Goal: Obtain resource: Download file/media

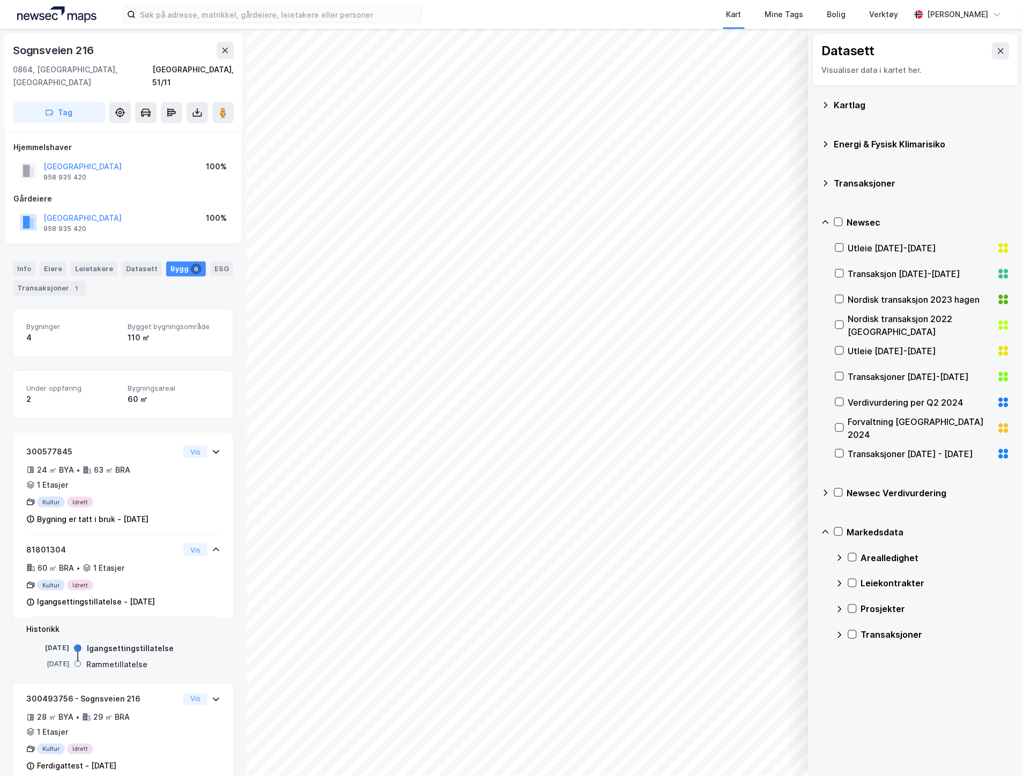
scroll to position [179, 0]
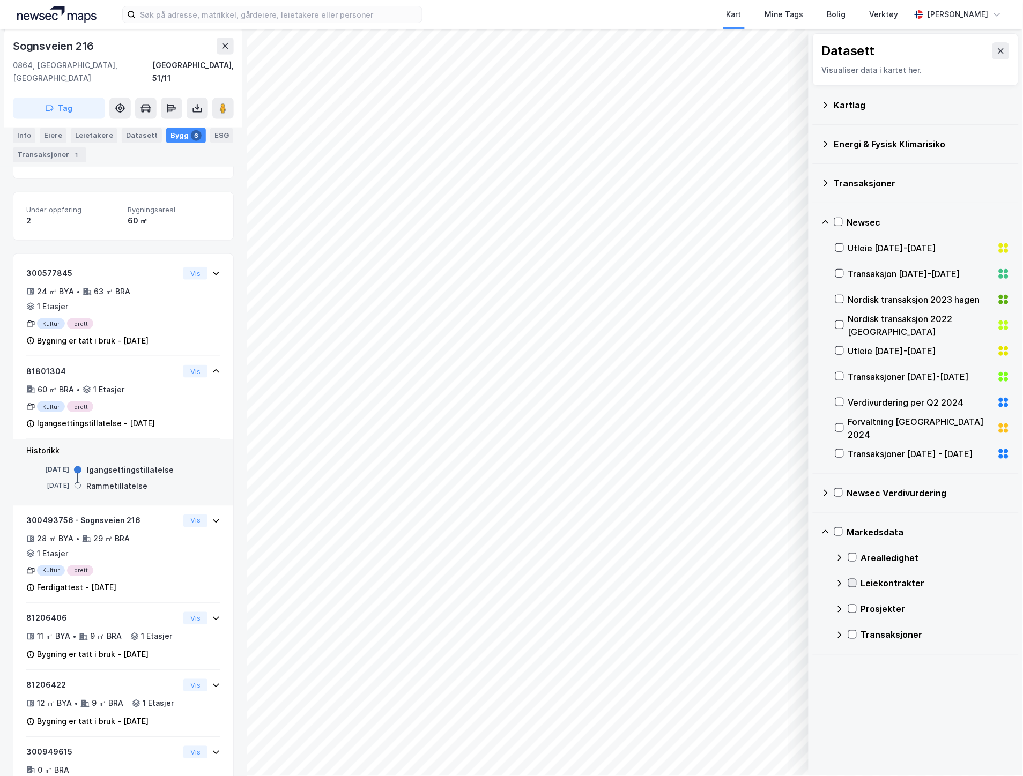
click at [851, 585] on icon at bounding box center [853, 584] width 6 height 4
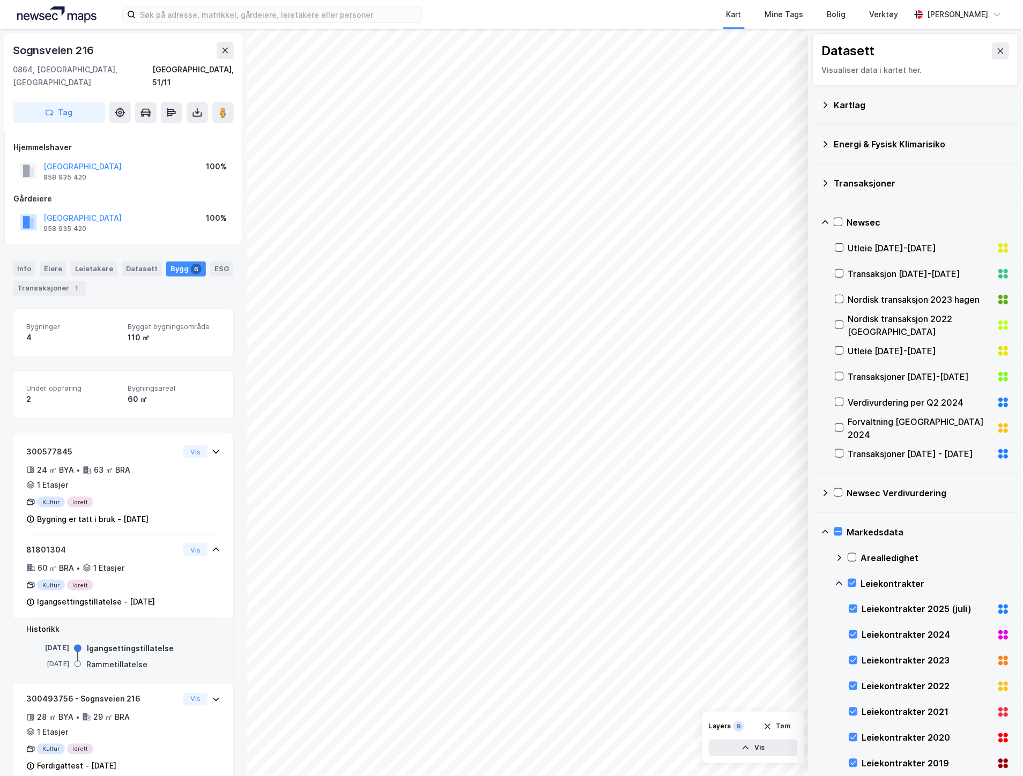
click at [830, 221] on div "Newsec" at bounding box center [916, 223] width 189 height 26
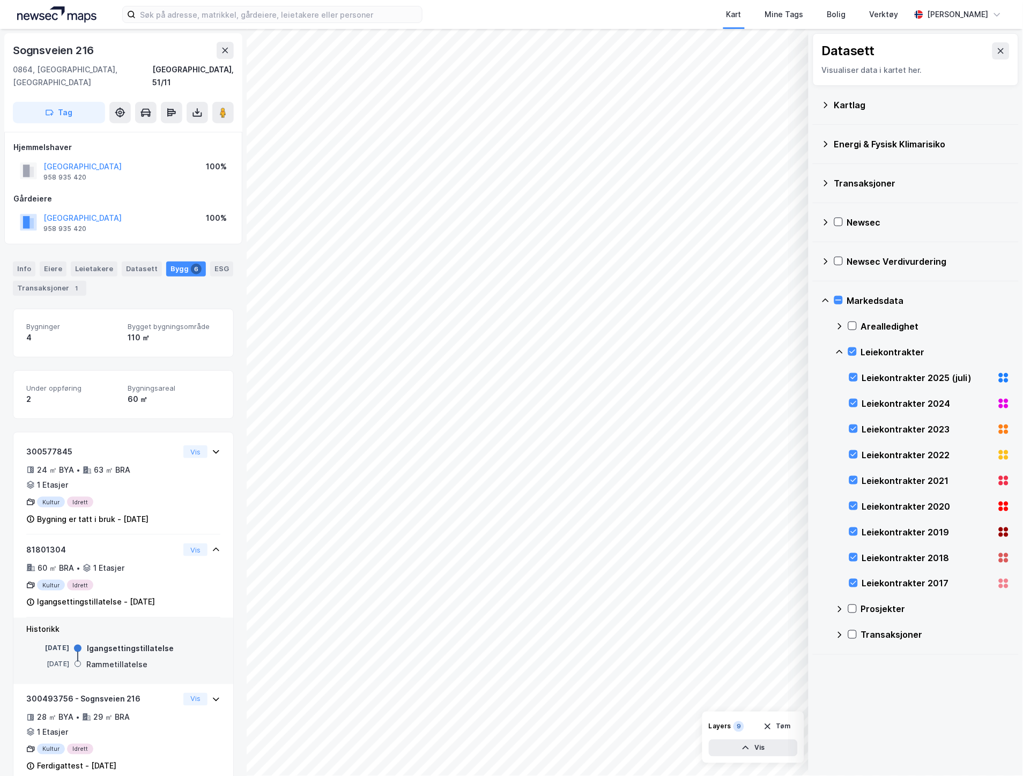
click at [835, 103] on div "Kartlag" at bounding box center [922, 105] width 176 height 13
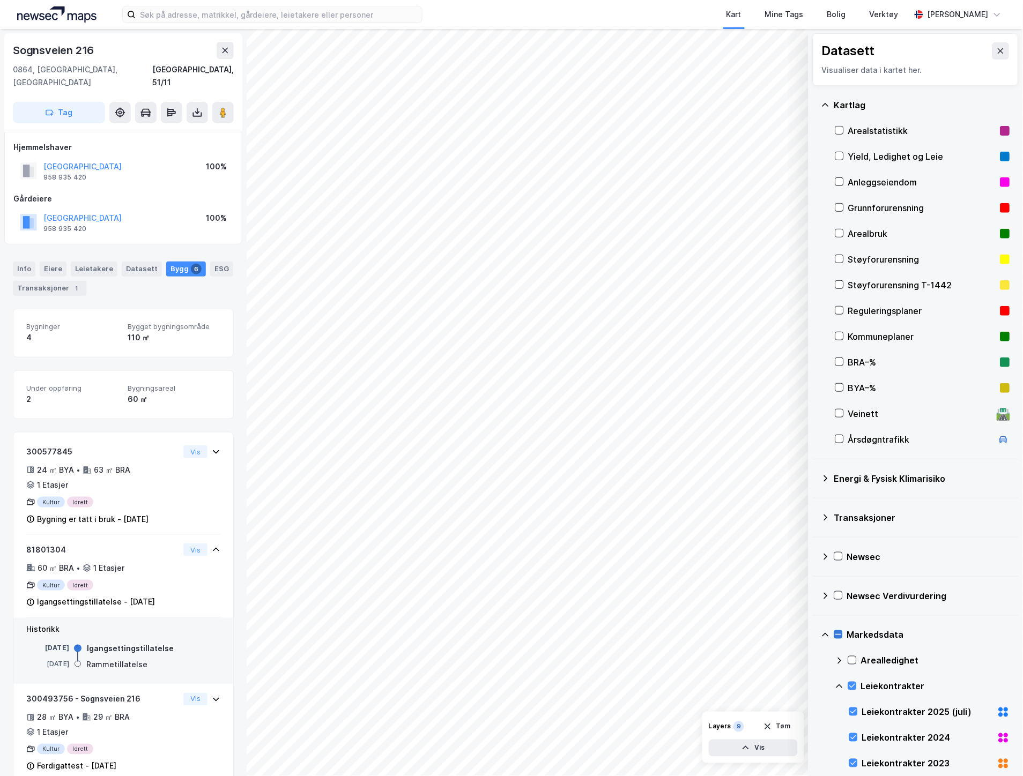
click at [839, 635] on icon at bounding box center [839, 635] width 6 height 1
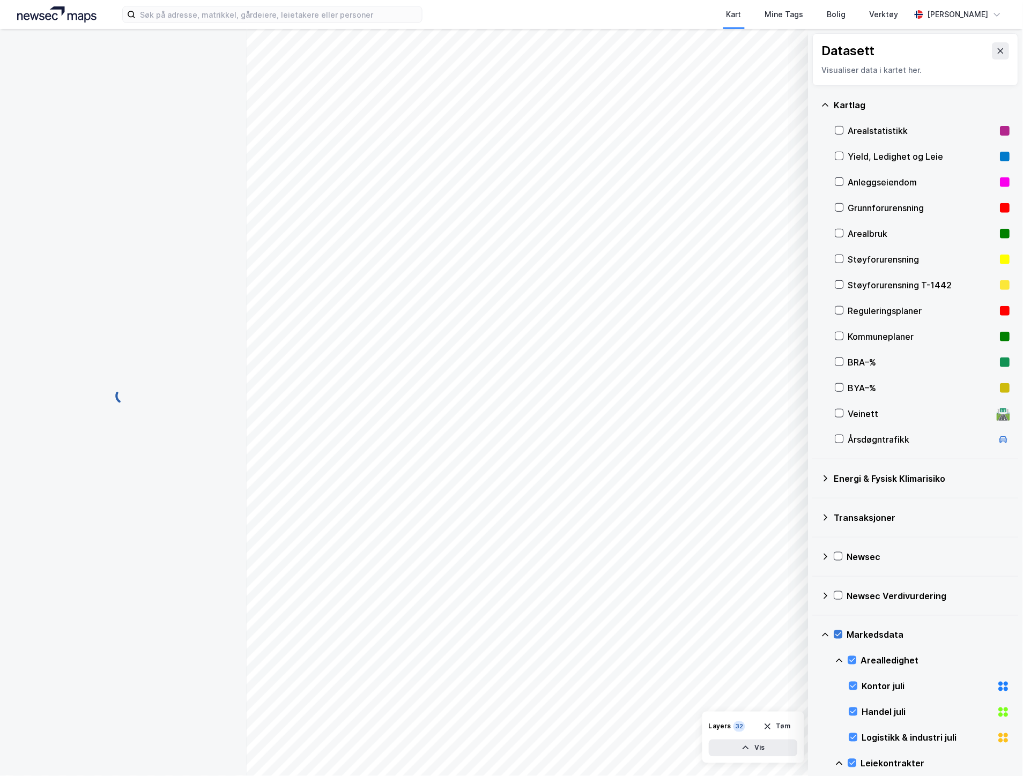
click at [828, 633] on icon at bounding box center [826, 635] width 9 height 9
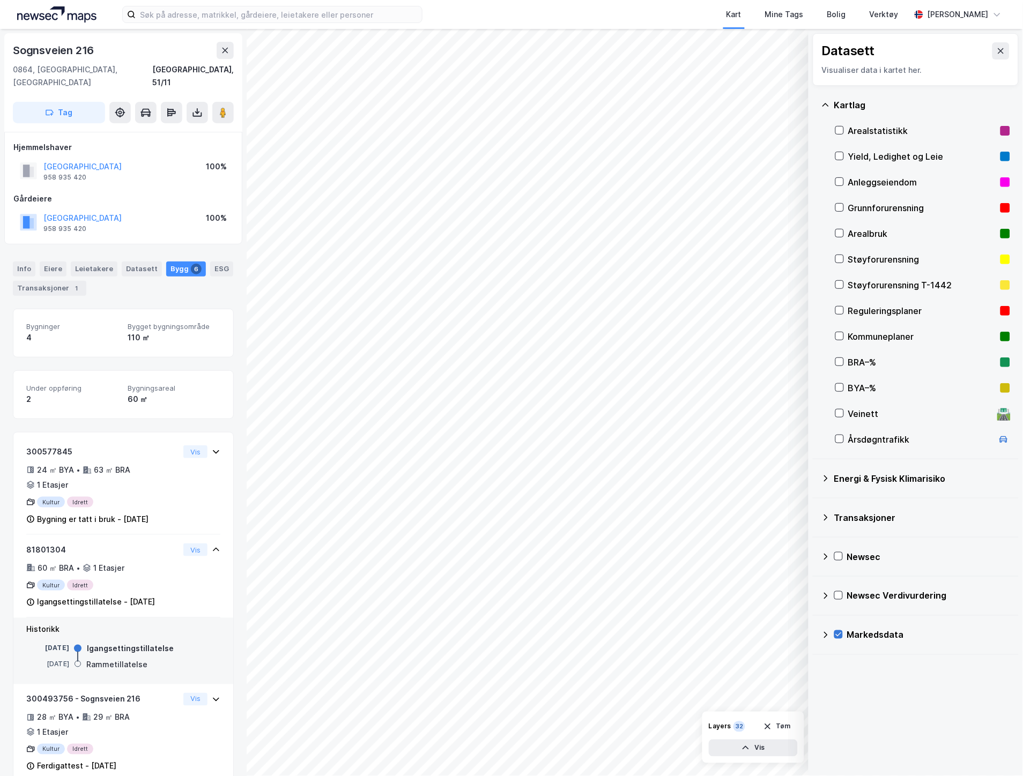
click at [839, 634] on icon at bounding box center [839, 635] width 8 height 8
click at [831, 639] on div "Markedsdata" at bounding box center [916, 636] width 189 height 26
click at [832, 639] on div "Markedsdata" at bounding box center [916, 636] width 189 height 26
click at [835, 156] on div at bounding box center [839, 156] width 9 height 9
click at [255, 8] on input at bounding box center [279, 14] width 286 height 16
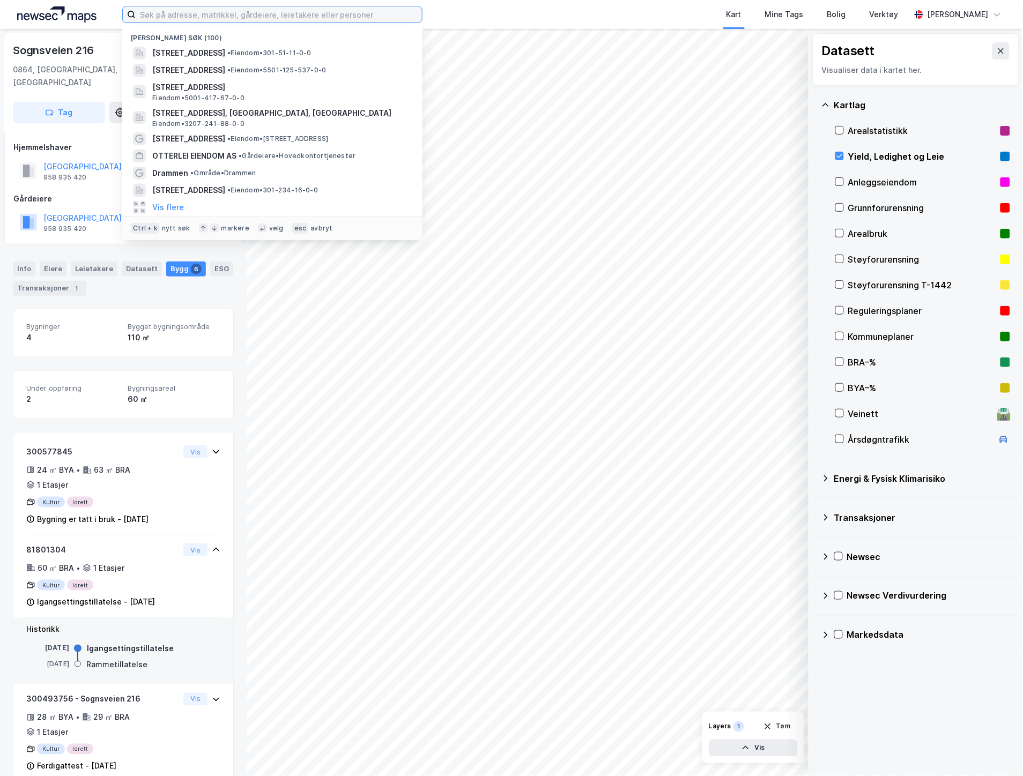
paste input "Eskoleia AS"
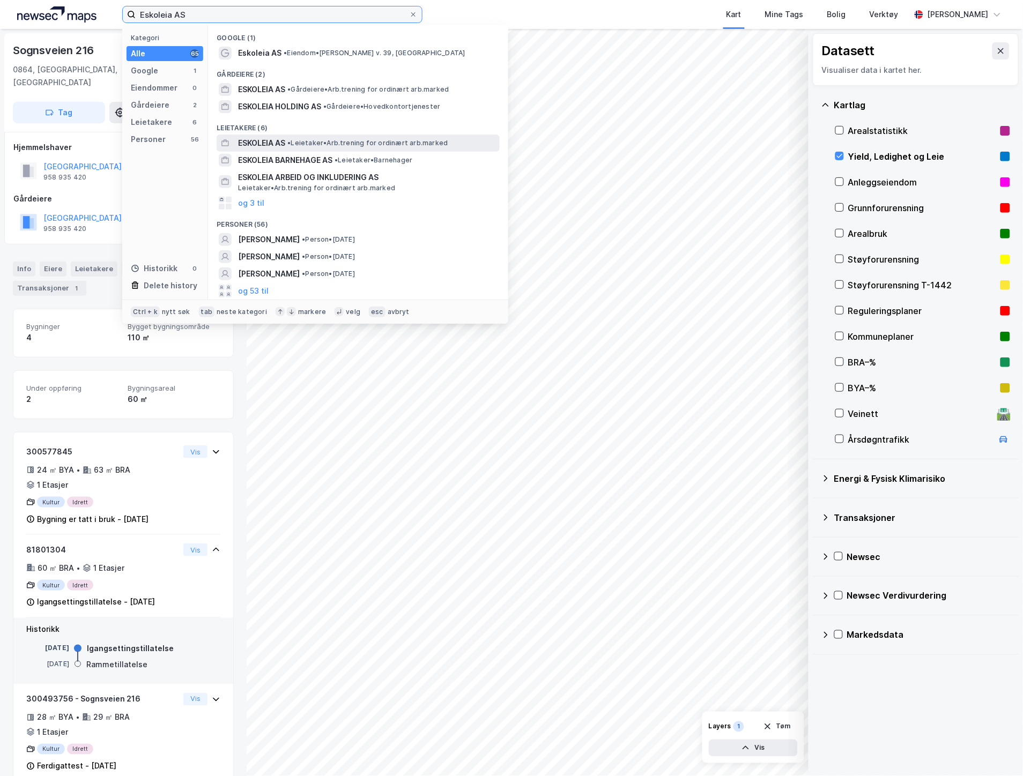
type input "Eskoleia AS"
click at [318, 139] on span "• Leietaker • Arb.trening for ordinært arb.marked" at bounding box center [367, 143] width 160 height 9
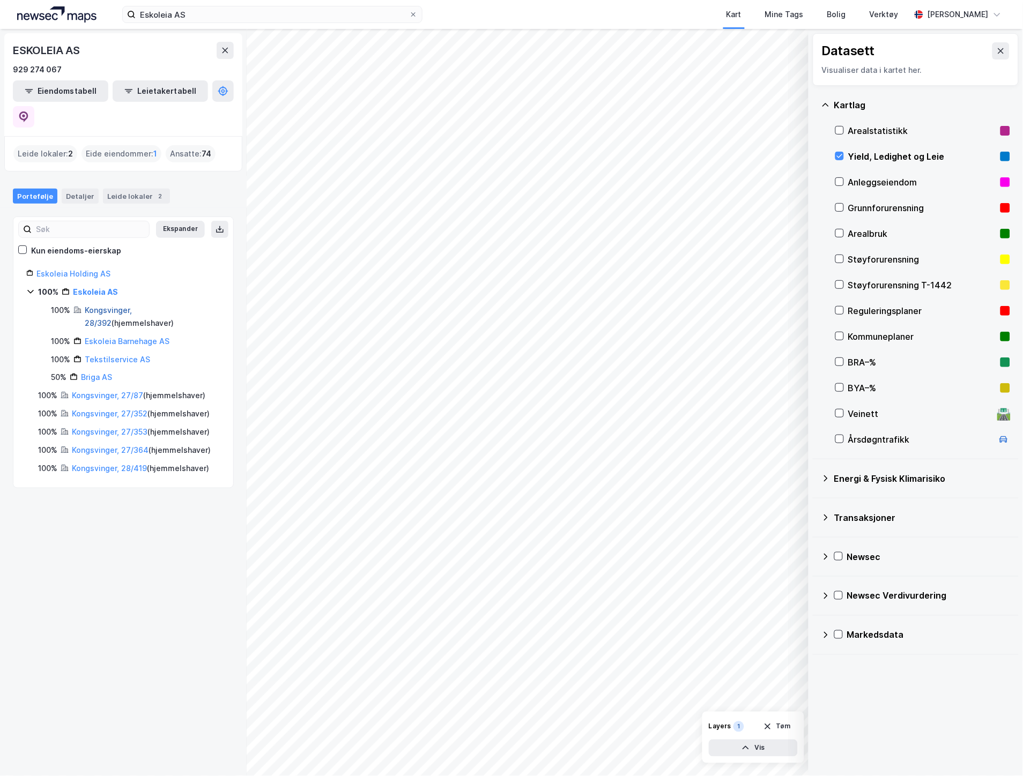
click at [132, 306] on link "Kongsvinger, 28/392" at bounding box center [108, 317] width 47 height 22
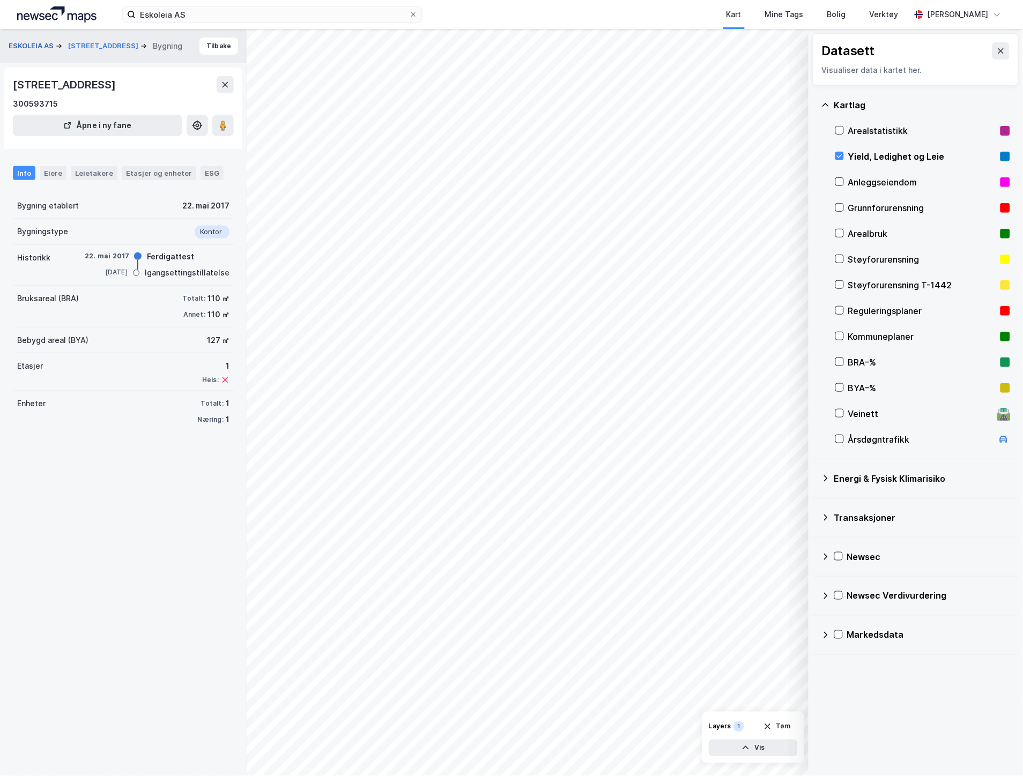
click at [34, 45] on button "ESKOLEIA AS" at bounding box center [32, 46] width 47 height 11
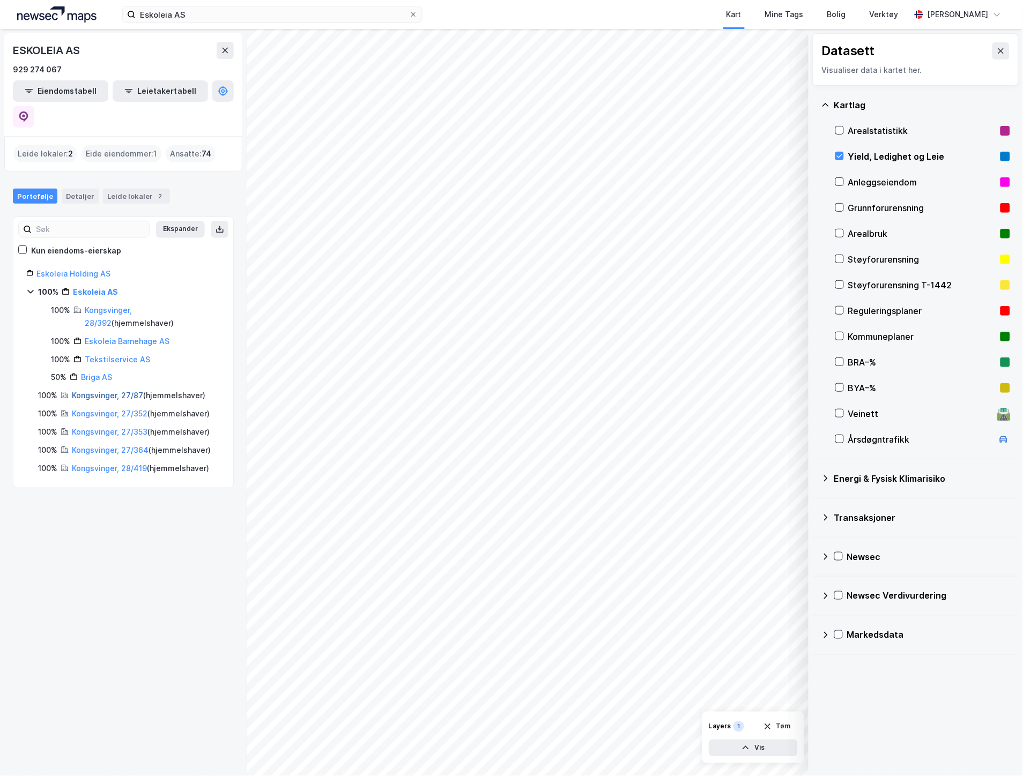
click at [103, 391] on link "Kongsvinger, 27/87" at bounding box center [107, 395] width 71 height 9
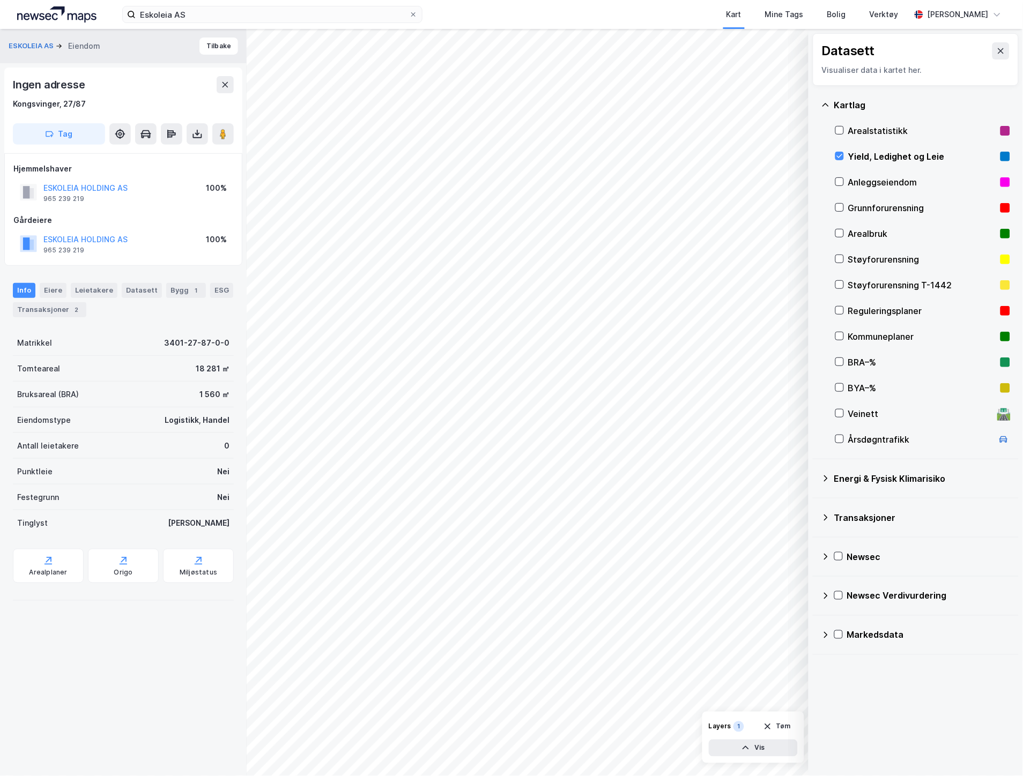
click at [839, 150] on div "Yield, Ledighet og Leie" at bounding box center [922, 157] width 175 height 26
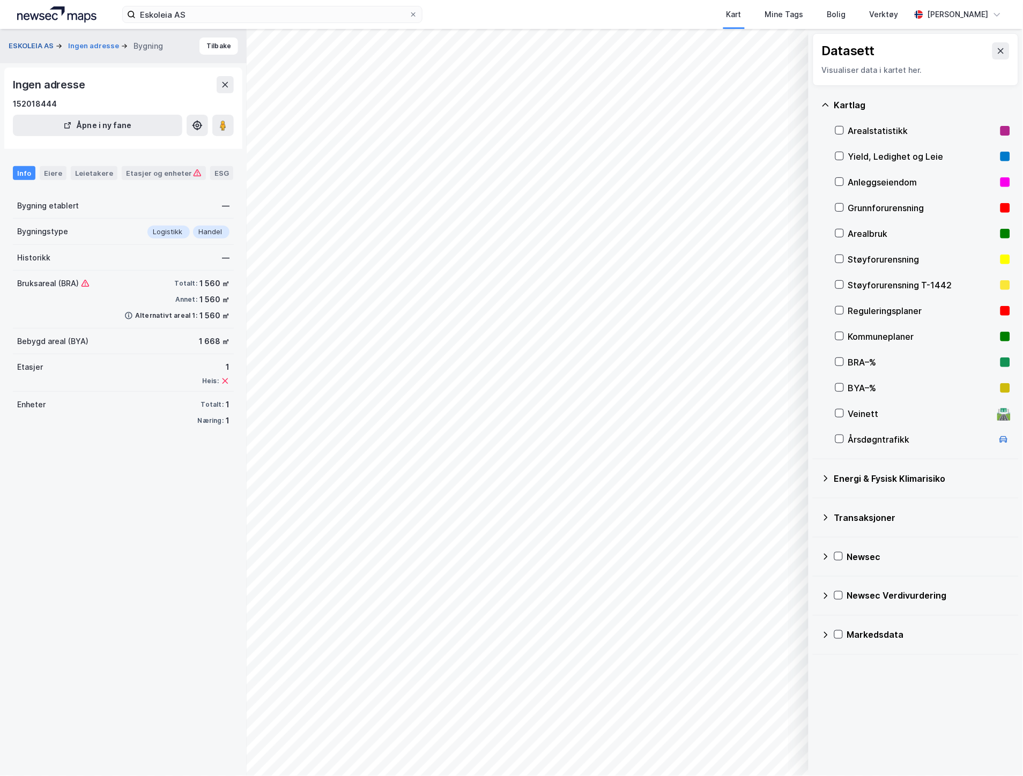
click at [22, 41] on button "ESKOLEIA AS" at bounding box center [32, 46] width 47 height 11
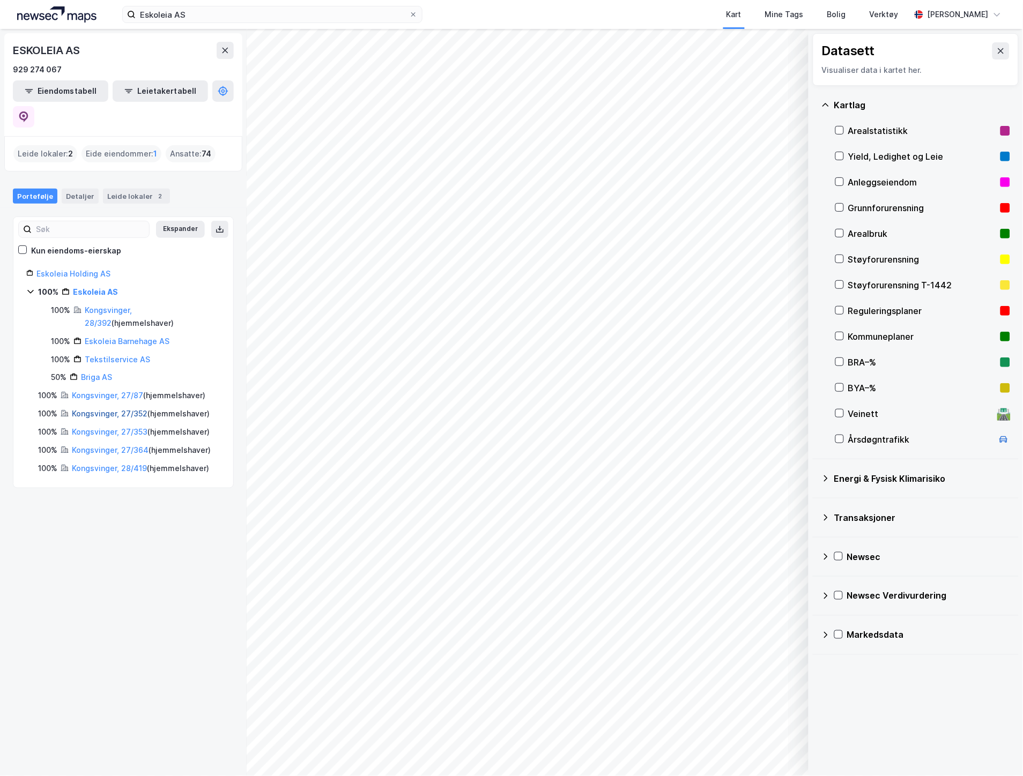
click at [136, 409] on link "Kongsvinger, 27/352" at bounding box center [110, 413] width 76 height 9
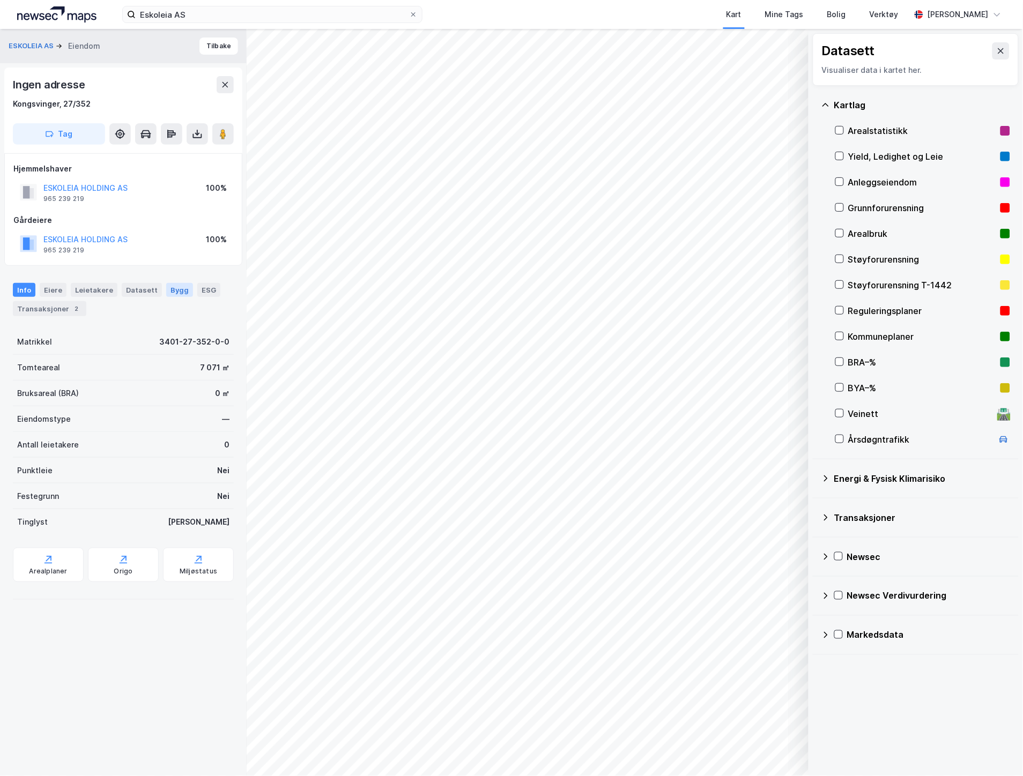
click at [174, 287] on div "Bygg" at bounding box center [179, 290] width 27 height 14
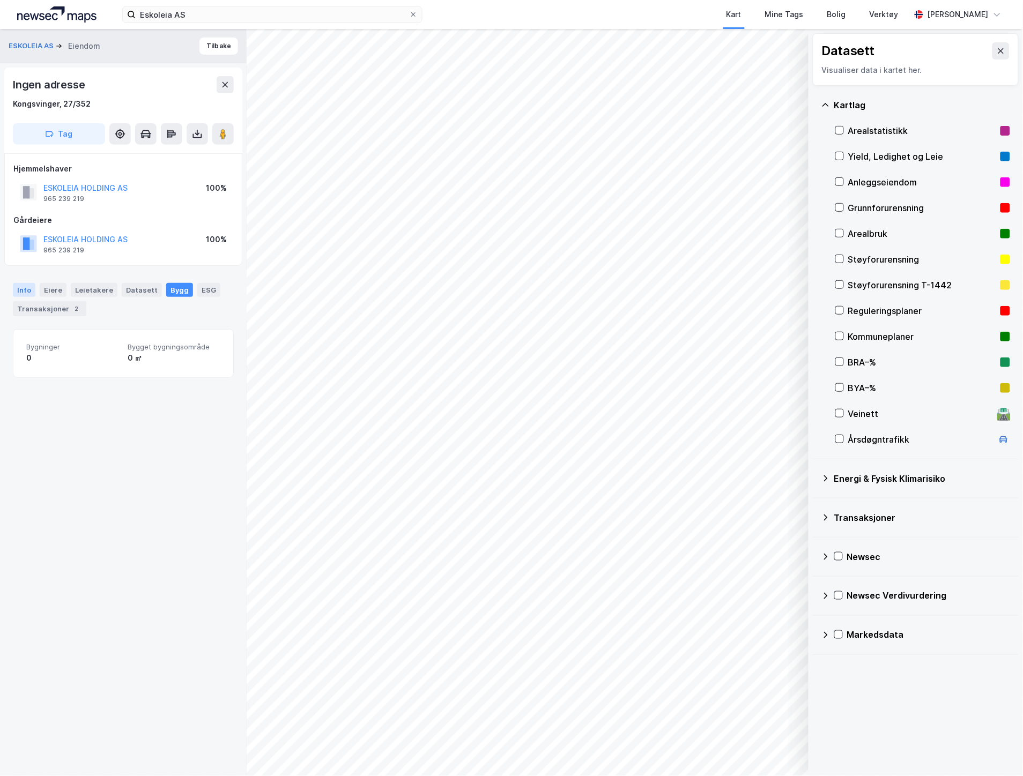
click at [27, 286] on div "Info" at bounding box center [24, 290] width 23 height 14
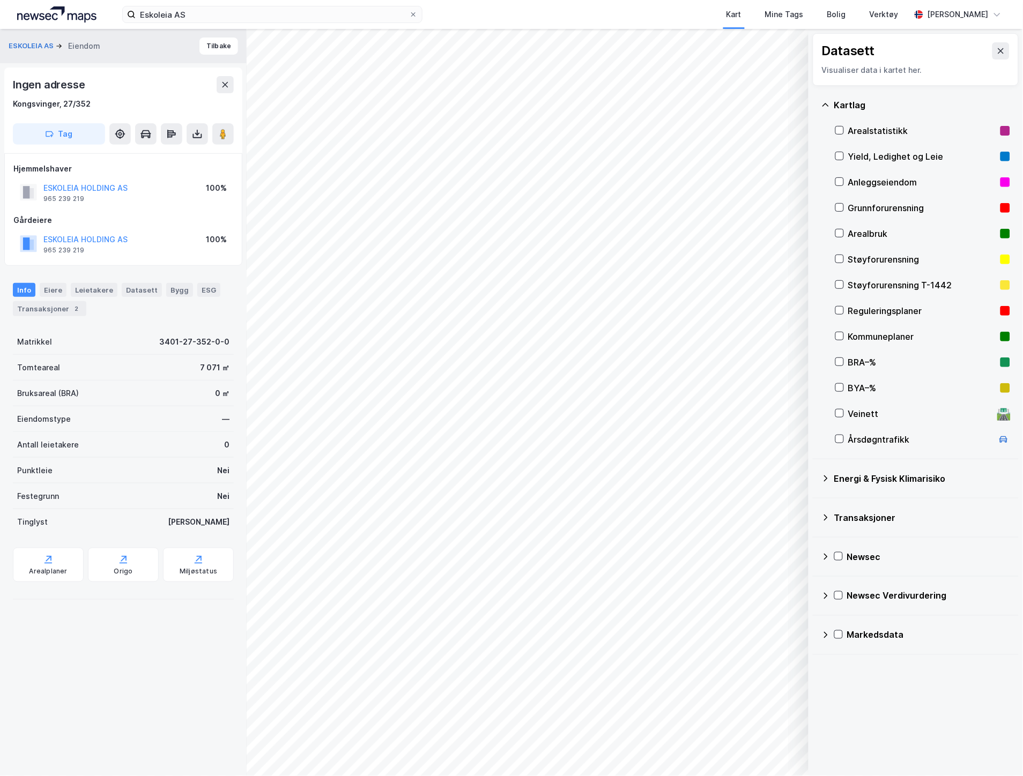
click at [14, 39] on div "ESKOLEIA AS [PERSON_NAME]" at bounding box center [123, 46] width 247 height 34
click at [20, 42] on button "ESKOLEIA AS" at bounding box center [32, 46] width 47 height 11
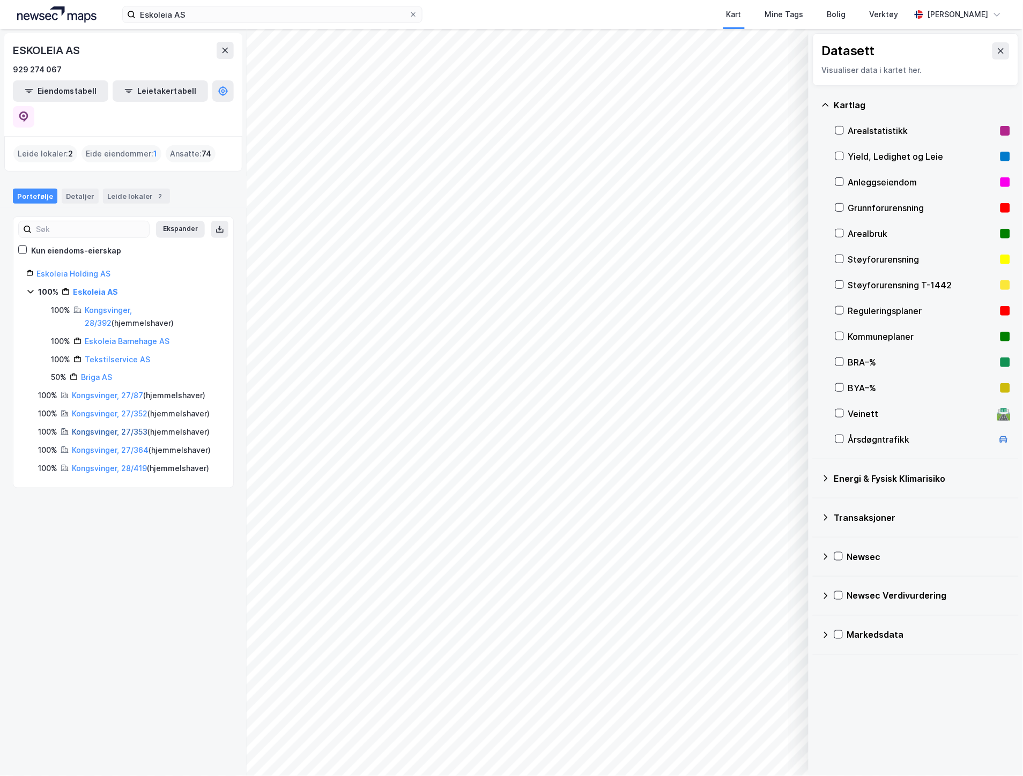
click at [108, 427] on link "Kongsvinger, 27/353" at bounding box center [110, 431] width 76 height 9
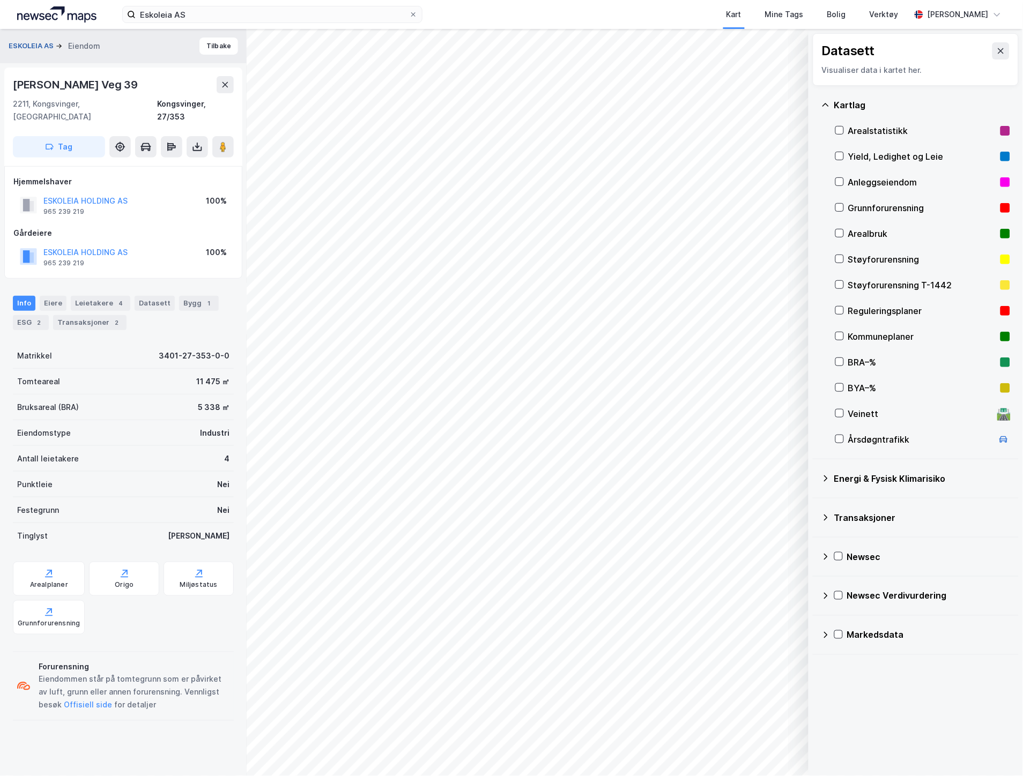
click at [41, 47] on button "ESKOLEIA AS" at bounding box center [32, 46] width 47 height 11
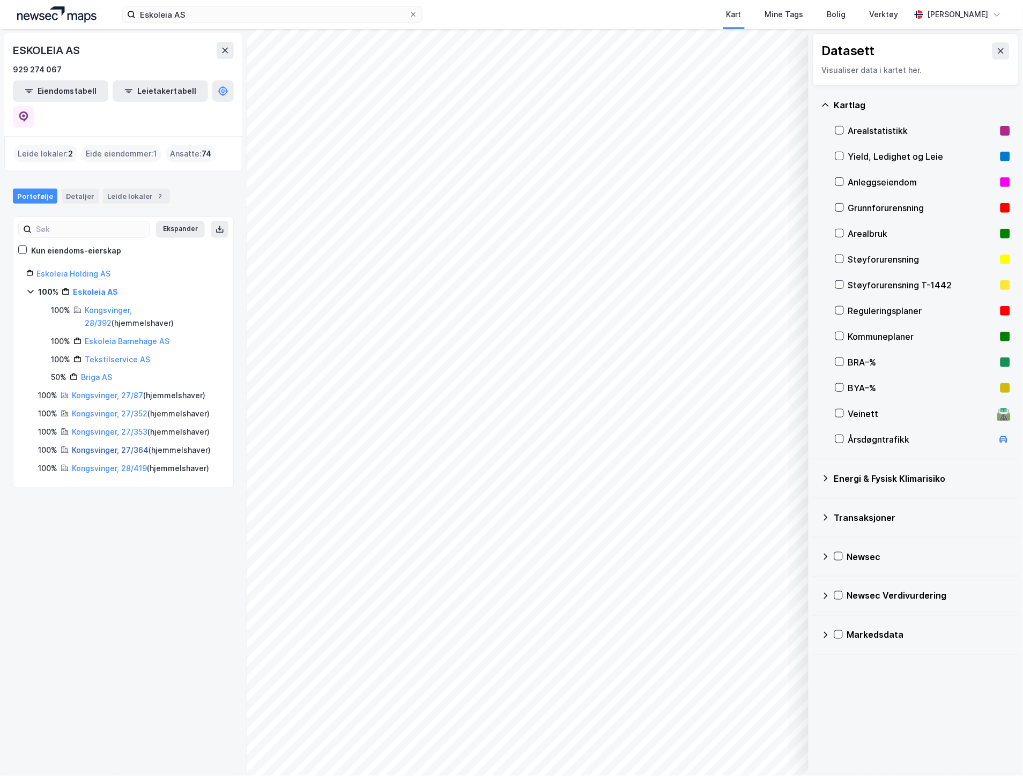
click at [93, 446] on link "Kongsvinger, 27/364" at bounding box center [110, 450] width 77 height 9
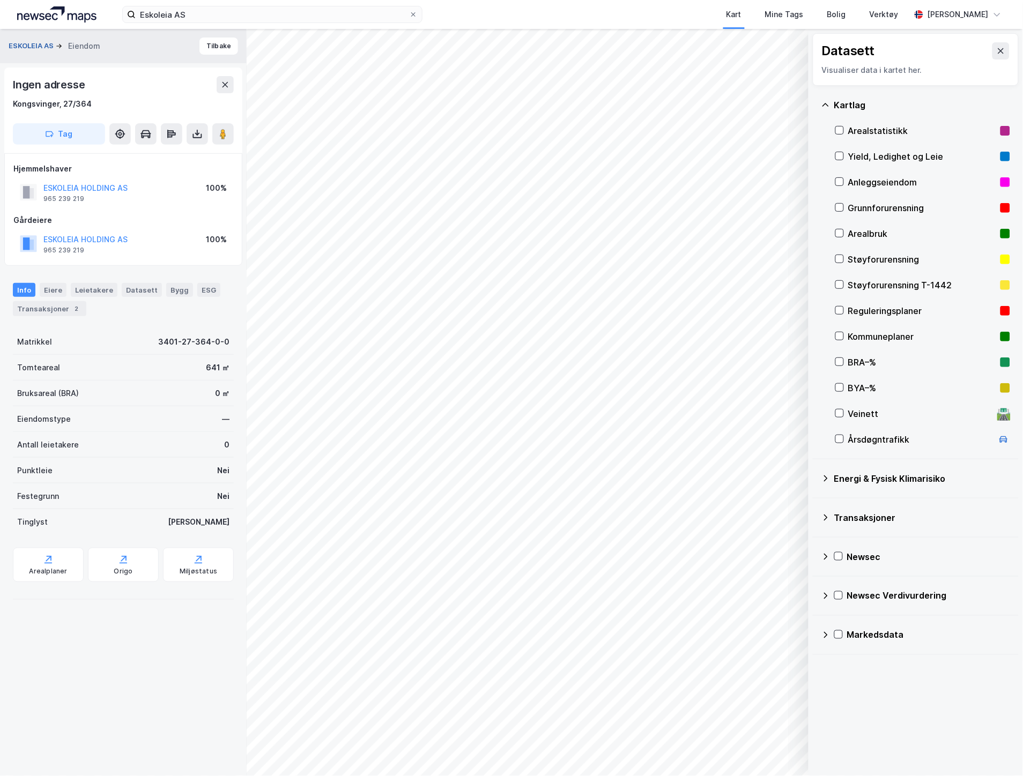
click at [44, 44] on button "ESKOLEIA AS" at bounding box center [32, 46] width 47 height 11
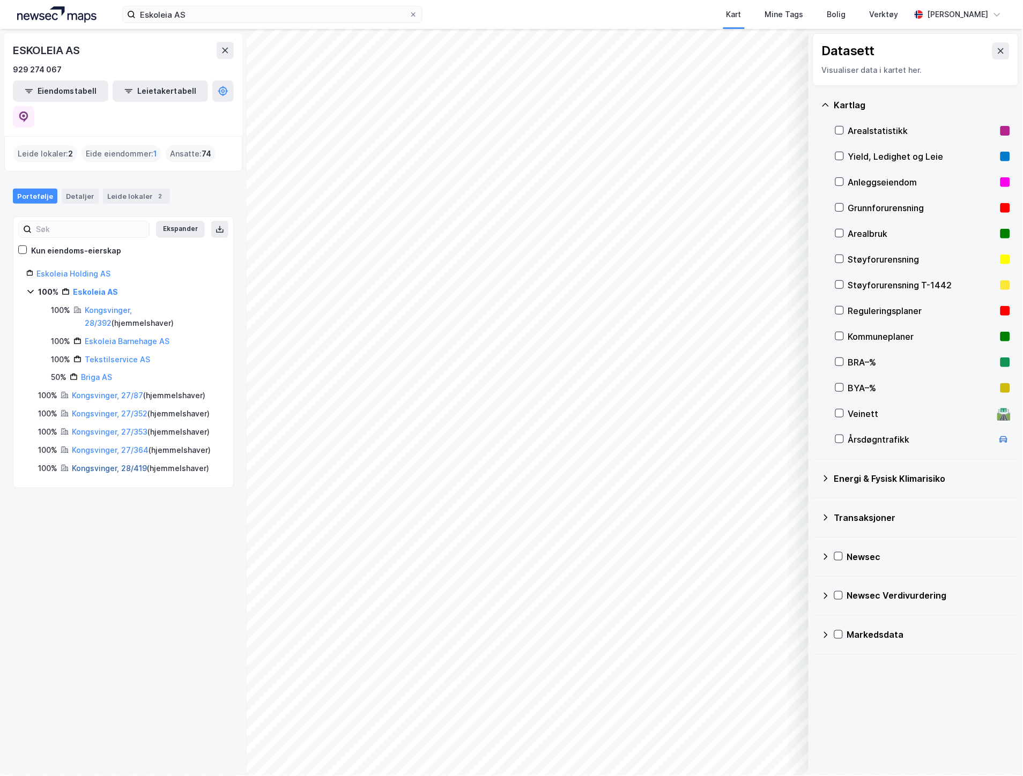
click at [89, 464] on link "Kongsvinger, 28/419" at bounding box center [109, 468] width 75 height 9
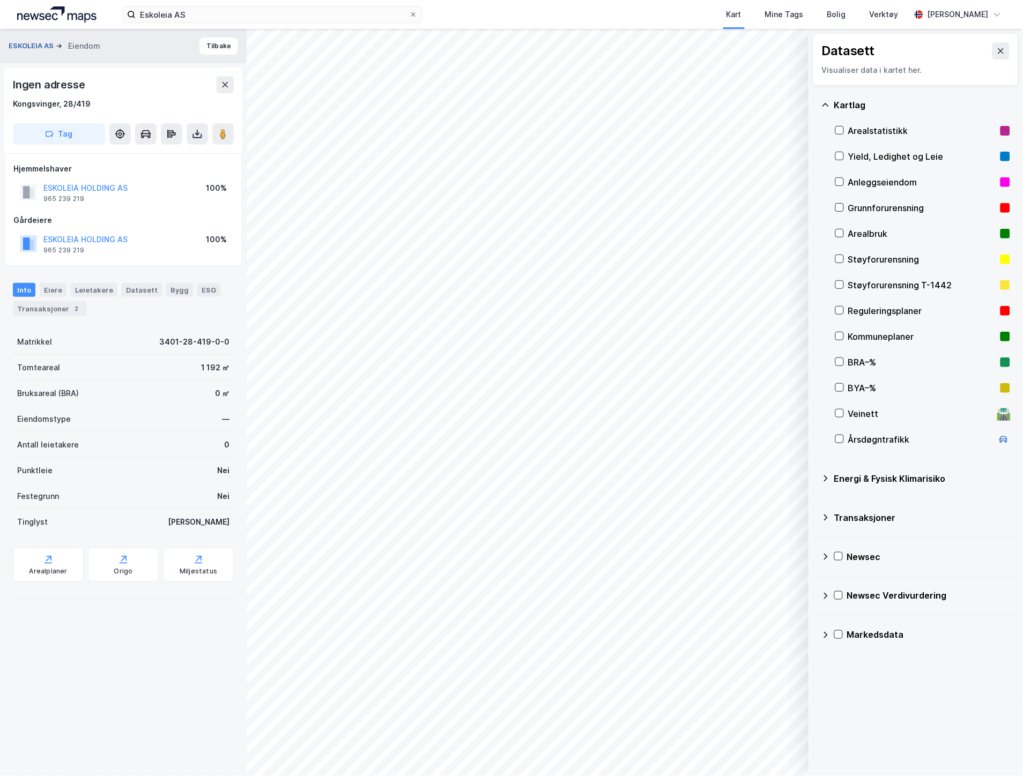
click at [35, 45] on button "ESKOLEIA AS" at bounding box center [32, 46] width 47 height 11
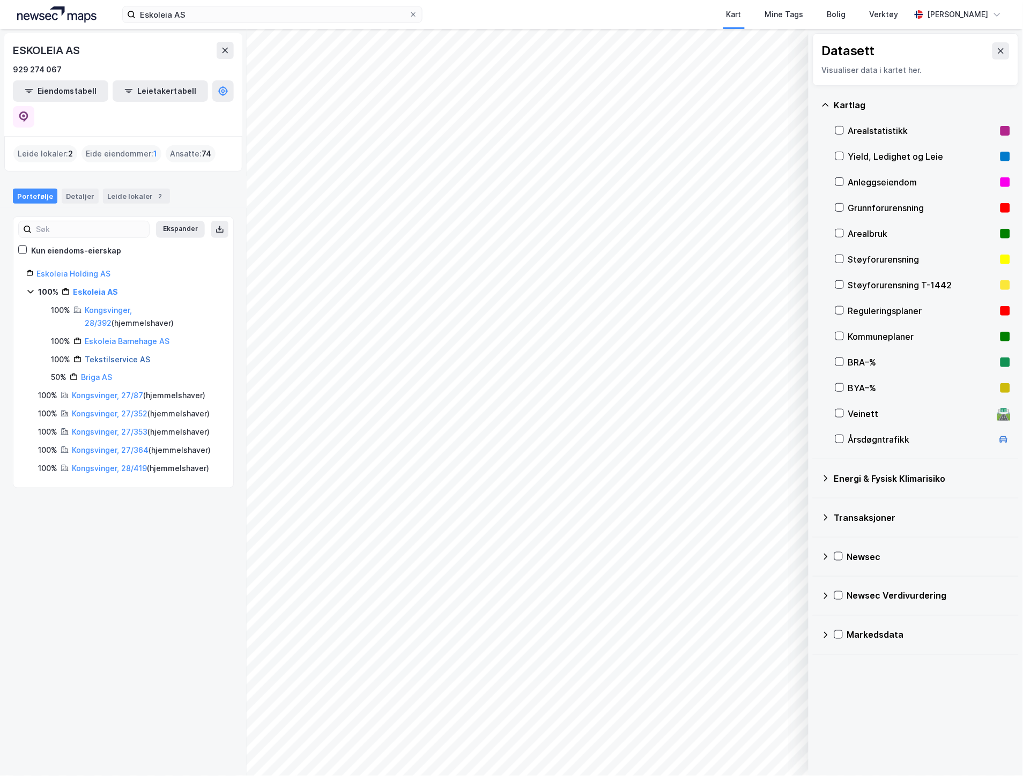
click at [118, 355] on link "Tekstilservice AS" at bounding box center [117, 359] width 65 height 9
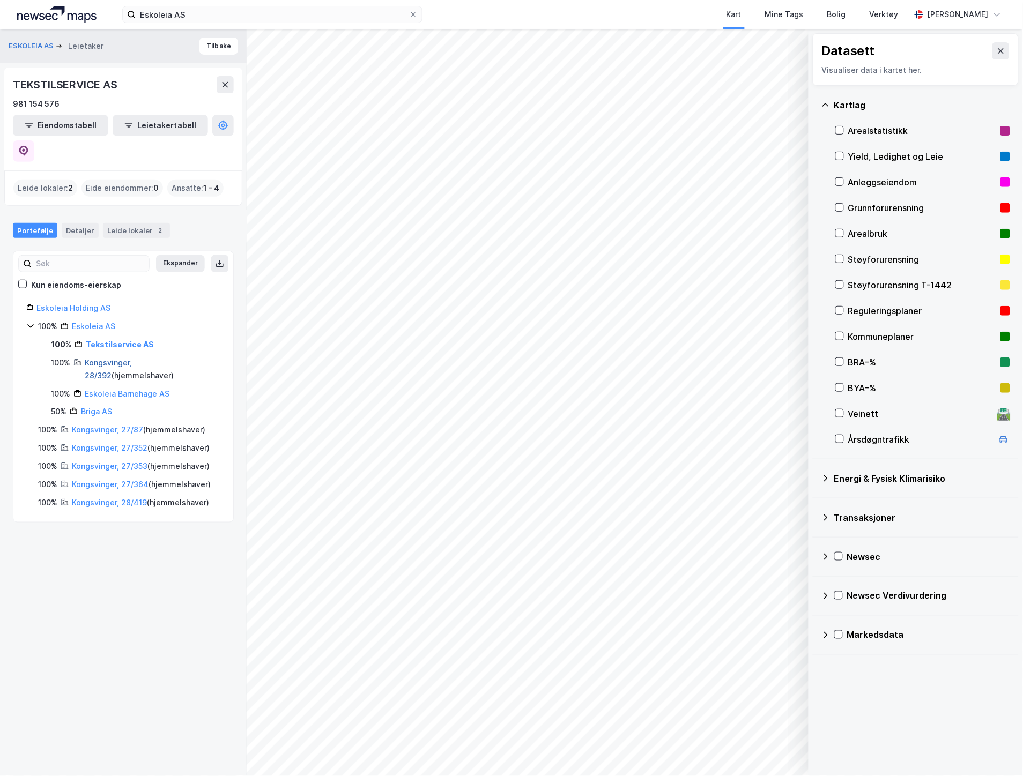
click at [118, 358] on link "Kongsvinger, 28/392" at bounding box center [108, 369] width 47 height 22
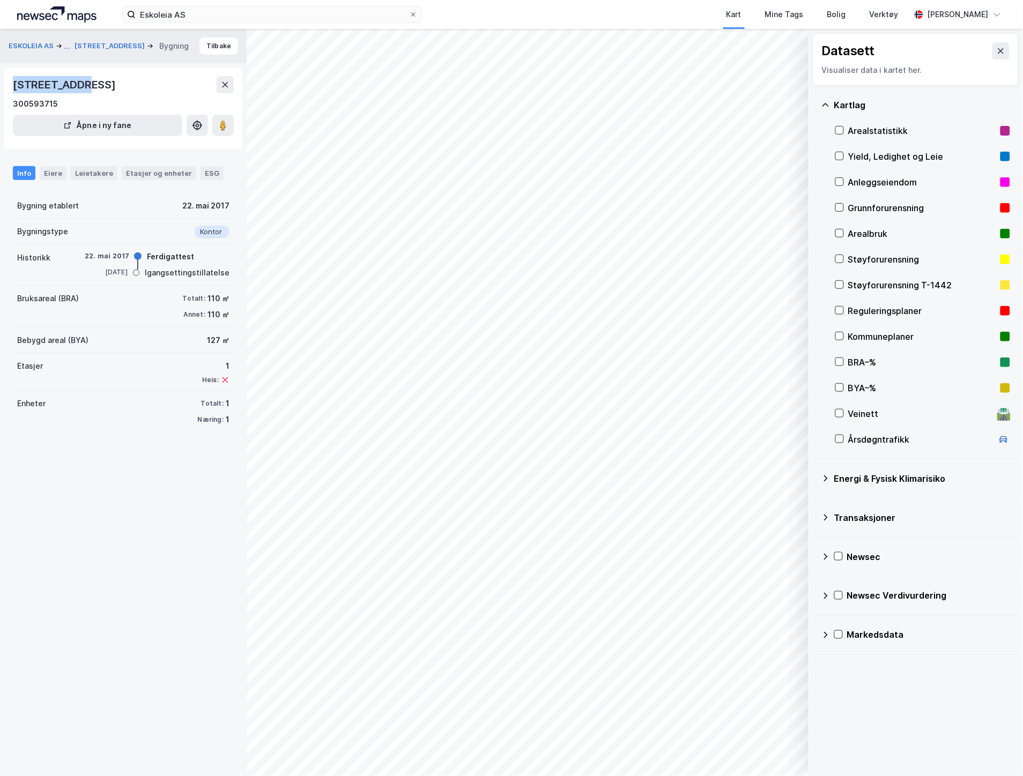
drag, startPoint x: 82, startPoint y: 83, endPoint x: 10, endPoint y: 82, distance: 71.9
click at [10, 82] on div "[STREET_ADDRESS] 300593715 Åpne i ny fane" at bounding box center [123, 109] width 238 height 82
copy div "Bevervegen 6"
click at [46, 40] on button "ESKOLEIA AS" at bounding box center [32, 46] width 47 height 13
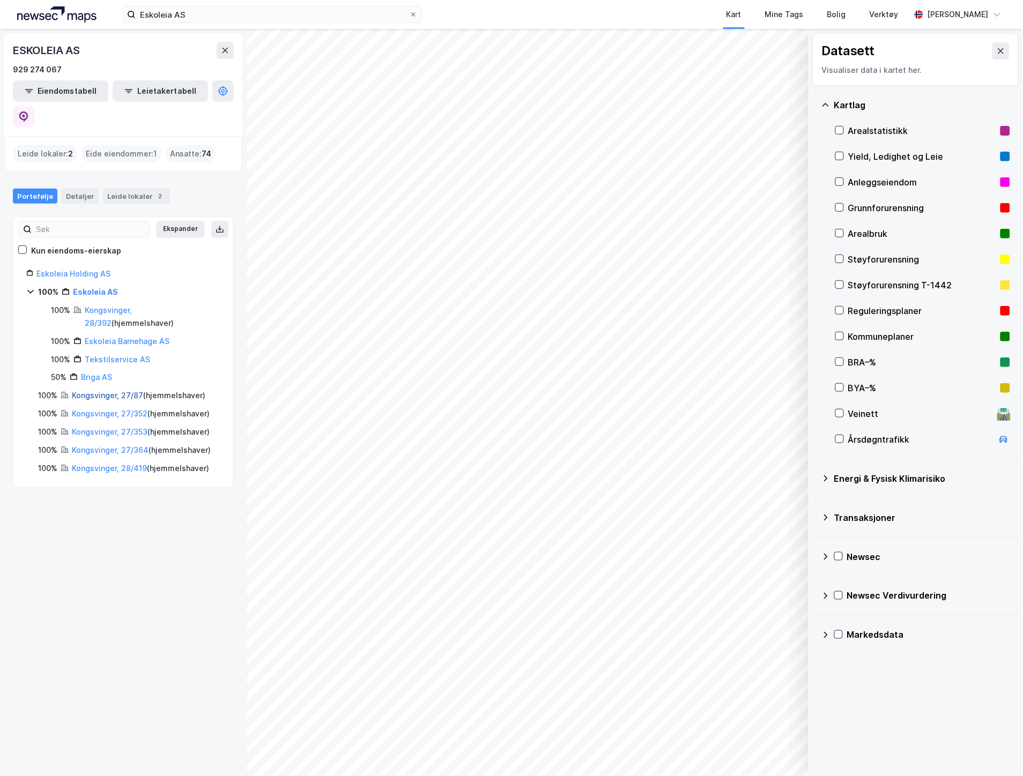
click at [113, 391] on link "Kongsvinger, 27/87" at bounding box center [107, 395] width 71 height 9
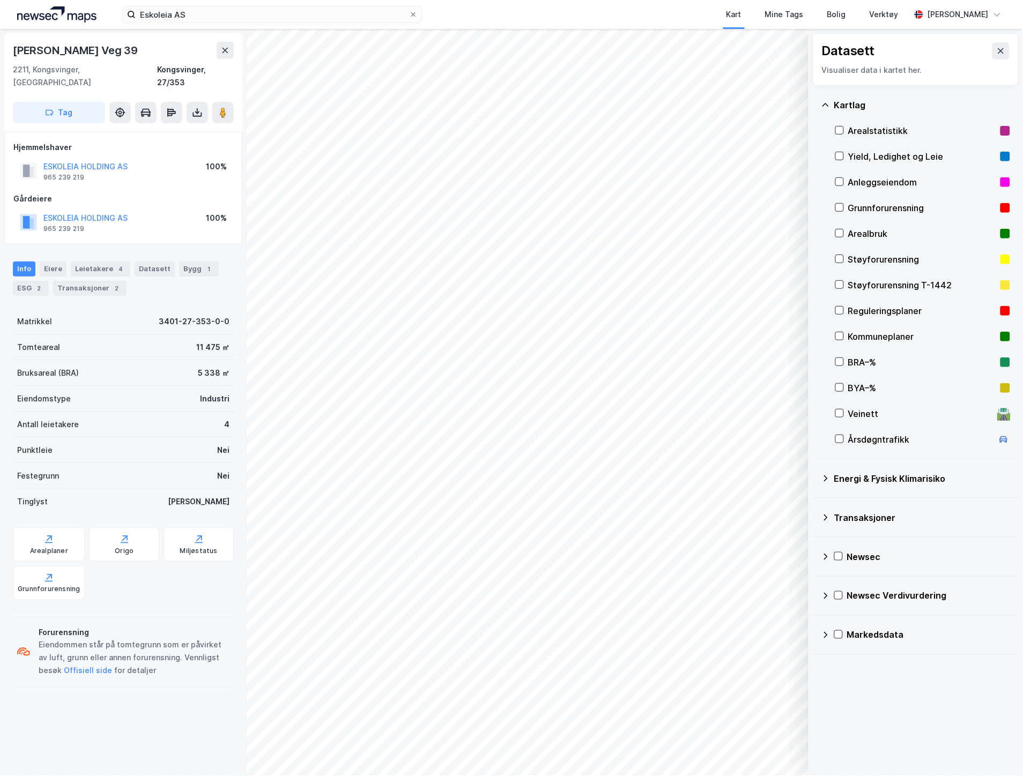
drag, startPoint x: 157, startPoint y: 47, endPoint x: 2, endPoint y: 50, distance: 154.5
click at [2, 50] on div "Lensmann [STREET_ADDRESS], Innlandet [GEOGRAPHIC_DATA], 27/353 Tag Hjemmelshave…" at bounding box center [123, 403] width 247 height 748
copy div "[PERSON_NAME] Veg 39"
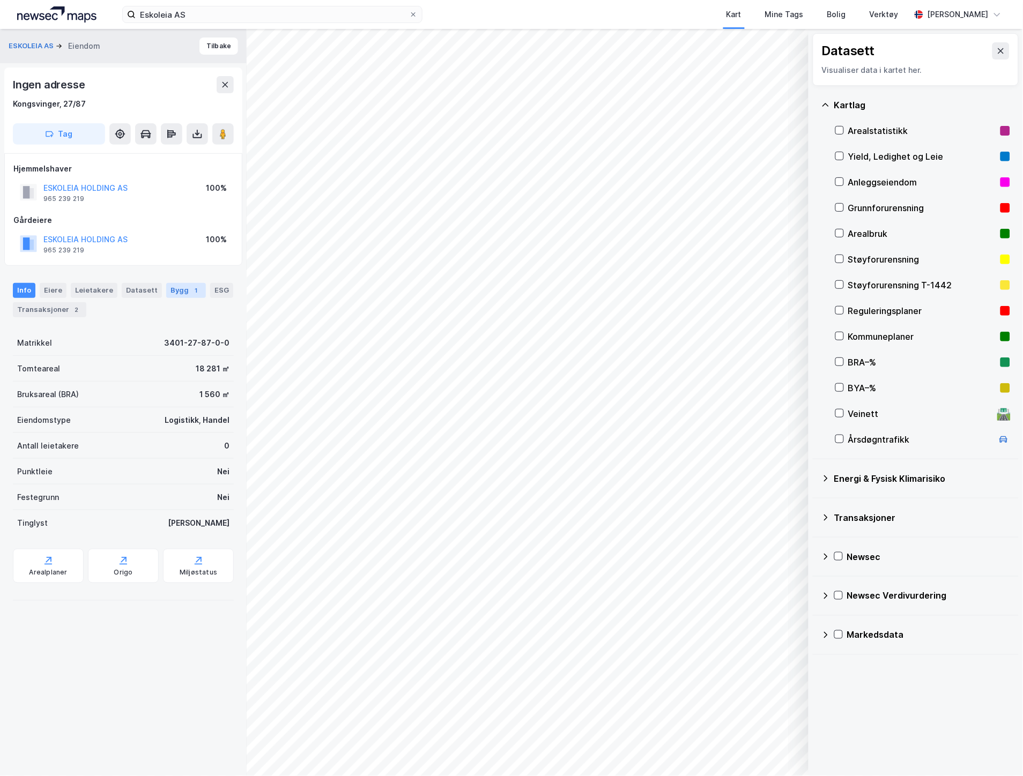
click at [178, 292] on div "Bygg 1" at bounding box center [186, 290] width 40 height 15
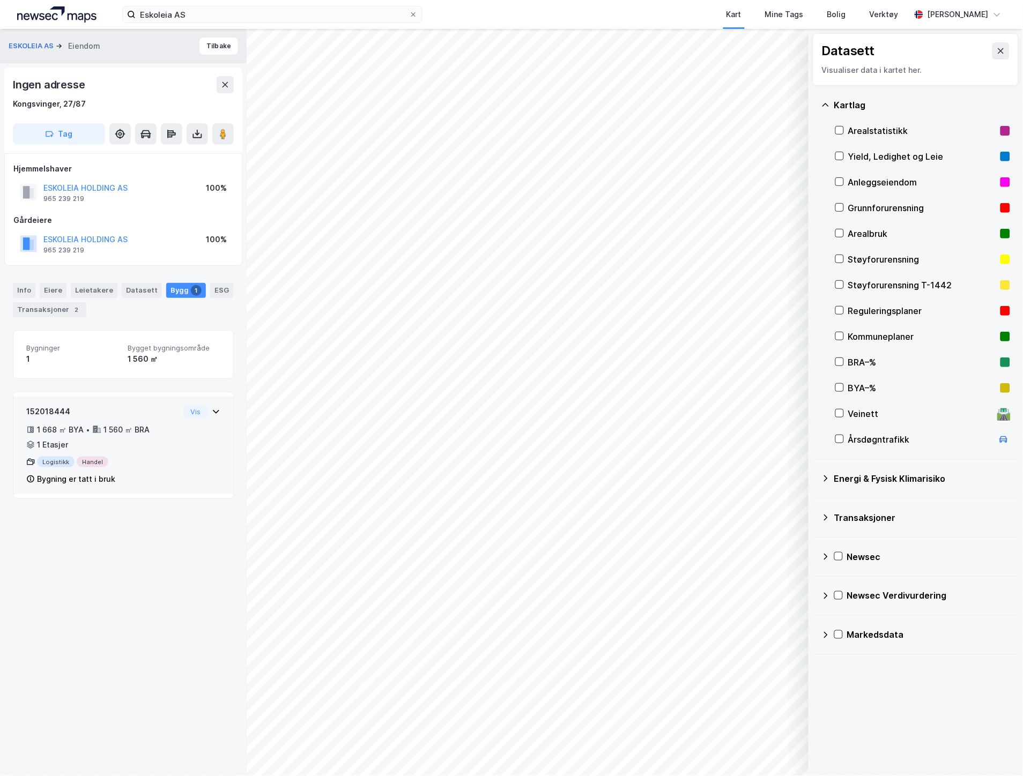
click at [154, 413] on div "152018444" at bounding box center [102, 411] width 153 height 13
click at [190, 421] on div "152018444 1 668 ㎡ BYA • 1 560 ㎡ BRA • 1 Etasjer Logistikk Handel Bygning er tat…" at bounding box center [123, 449] width 194 height 89
click at [20, 287] on div "Info" at bounding box center [24, 290] width 23 height 15
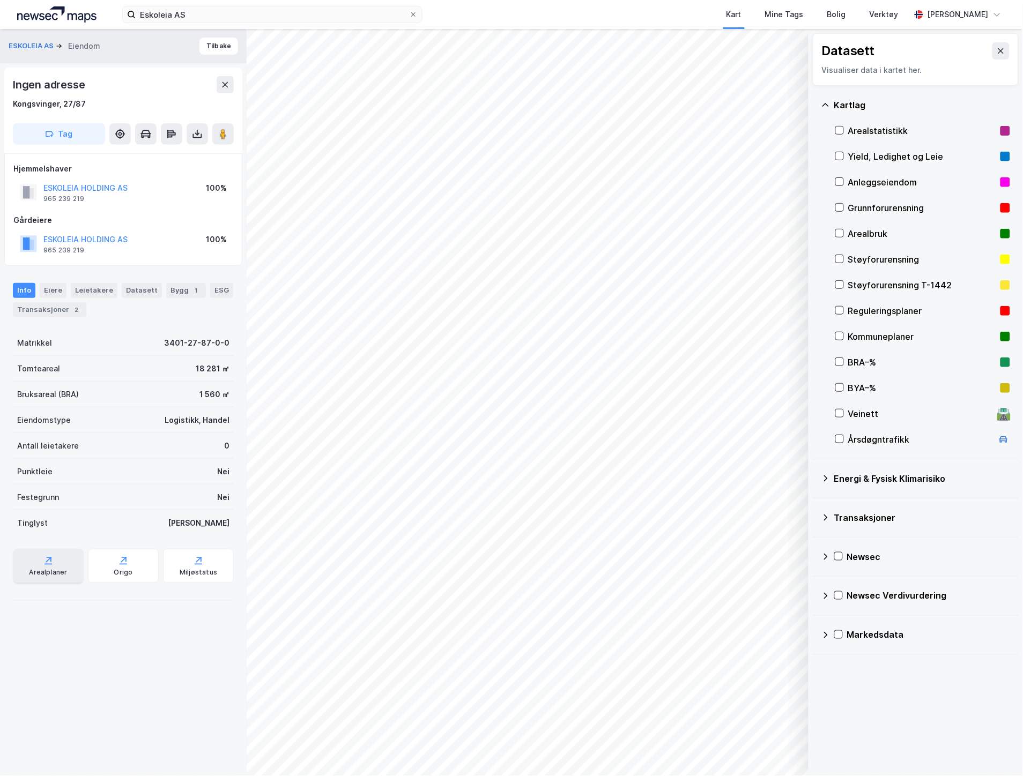
click at [46, 560] on icon at bounding box center [49, 560] width 6 height 6
click at [199, 131] on icon at bounding box center [197, 134] width 11 height 11
click at [172, 172] on div "Last ned matrikkelrapport" at bounding box center [157, 172] width 88 height 9
